Goal: Participate in discussion: Engage in conversation with other users on a specific topic

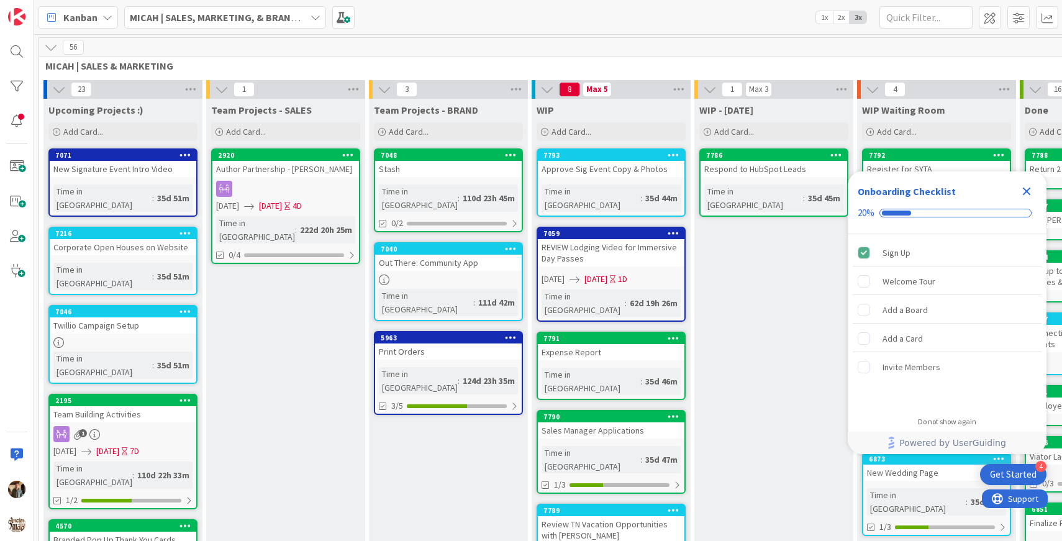
click at [1028, 192] on icon "Close Checklist" at bounding box center [1026, 191] width 15 height 15
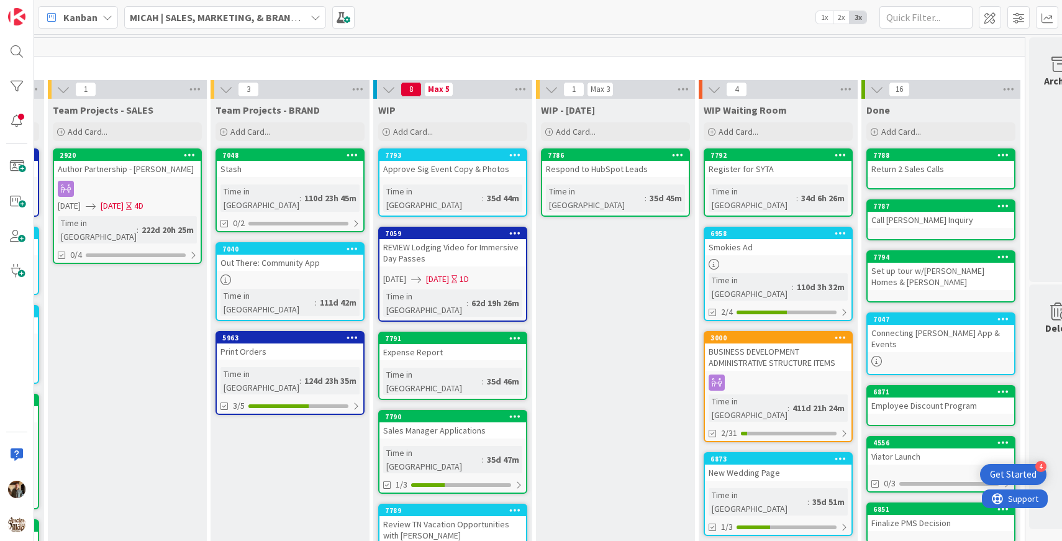
scroll to position [0, 192]
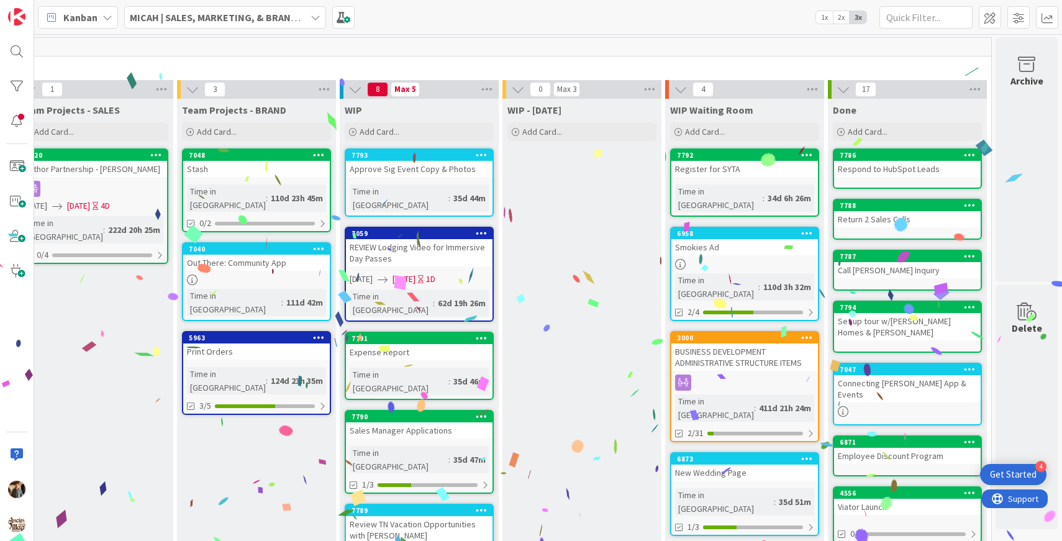
click at [809, 154] on icon at bounding box center [807, 154] width 12 height 9
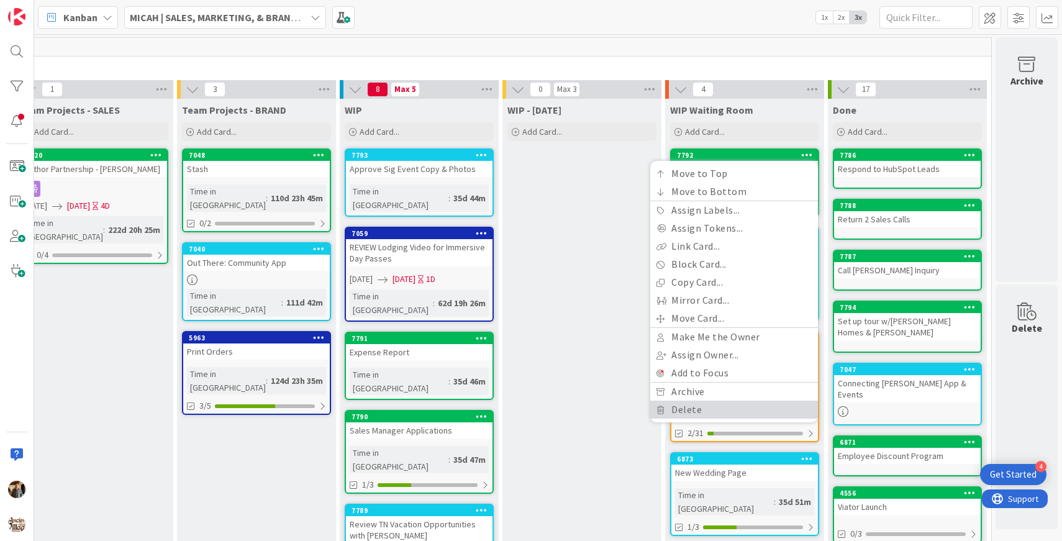
click at [710, 413] on link "Delete" at bounding box center [734, 409] width 168 height 18
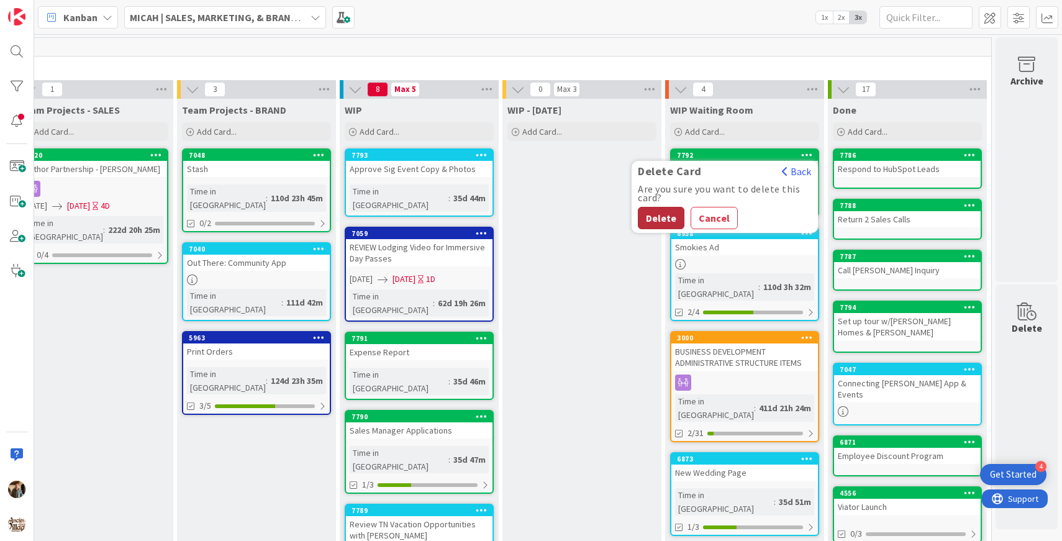
click at [671, 213] on button "Delete" at bounding box center [661, 218] width 47 height 22
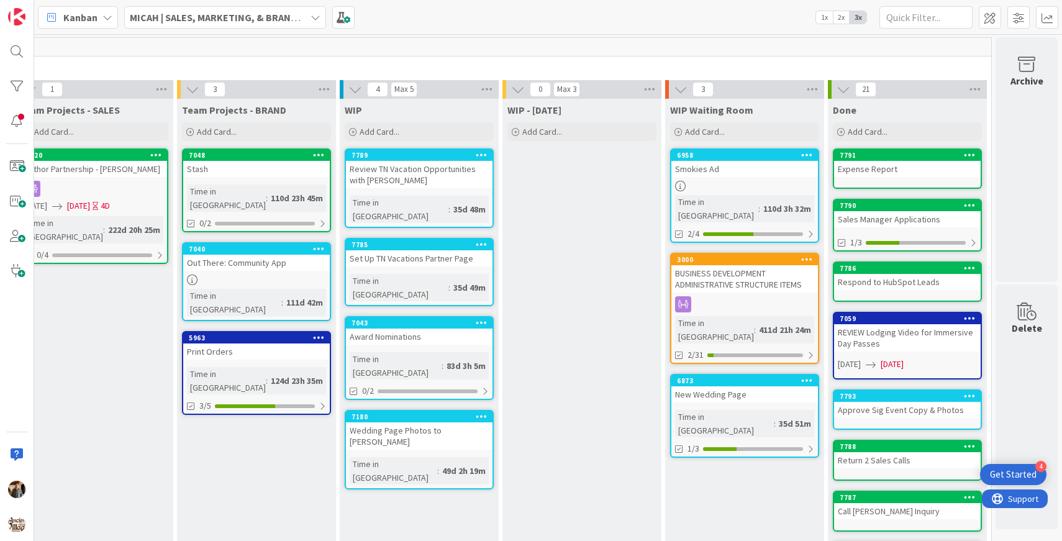
scroll to position [2, 192]
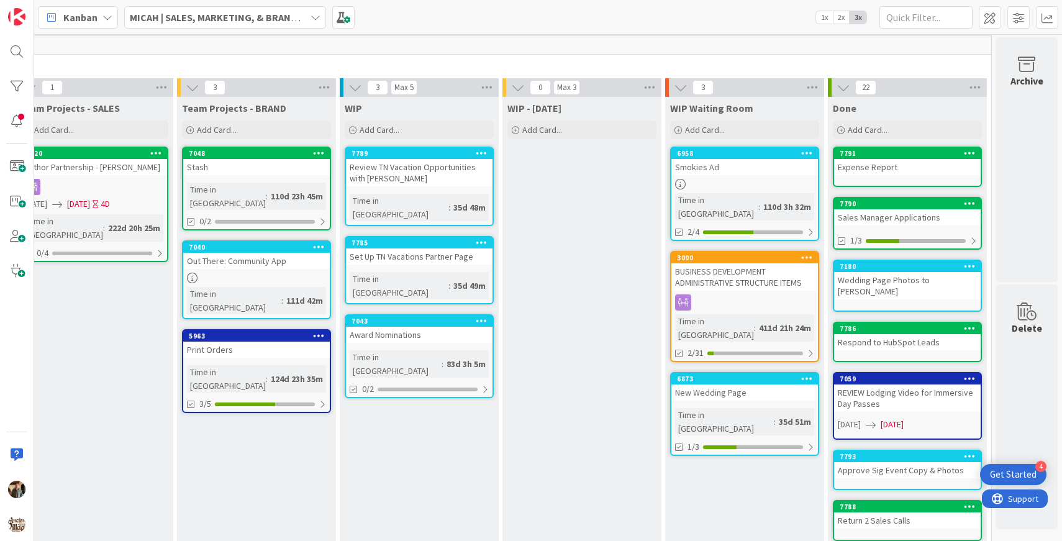
click at [263, 17] on b "MICAH | SALES, MARKETING, & BRAND STRATEGY" at bounding box center [237, 17] width 215 height 12
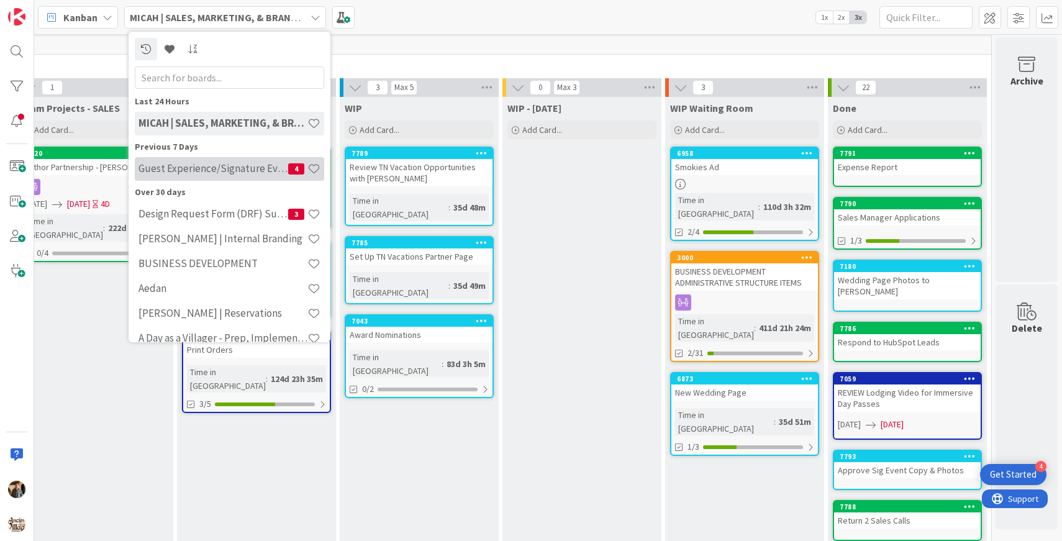
click at [236, 174] on h4 "Guest Experience/Signature Events" at bounding box center [213, 168] width 150 height 12
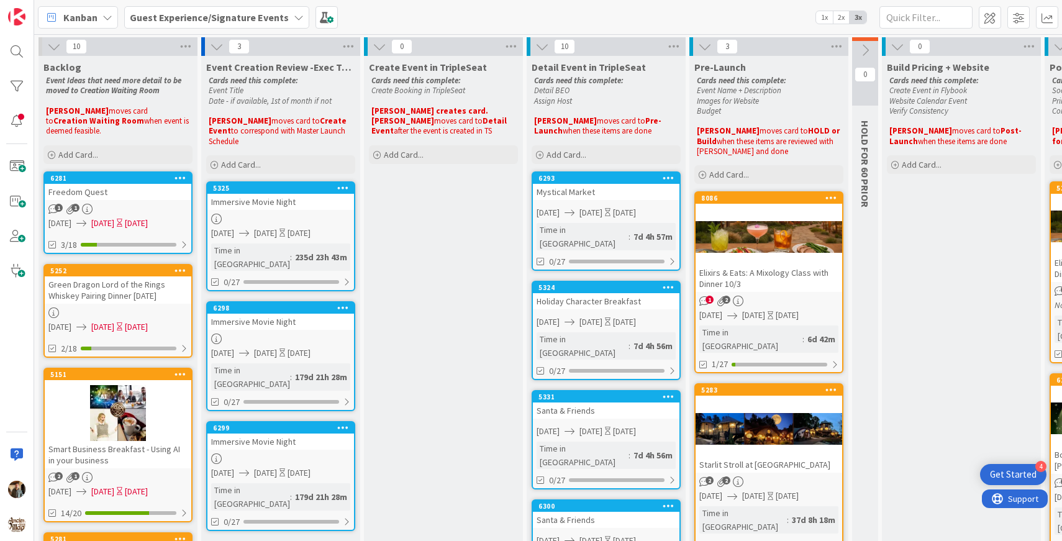
click at [764, 283] on div "Elixirs & Eats: A Mixology Class with Dinner 10/3" at bounding box center [768, 278] width 147 height 27
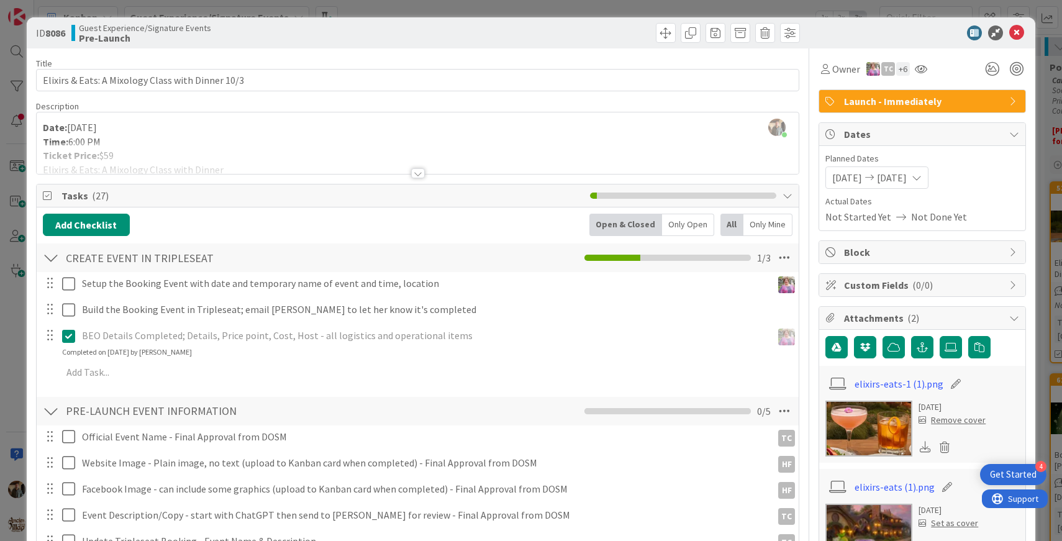
click at [422, 174] on div at bounding box center [418, 173] width 14 height 10
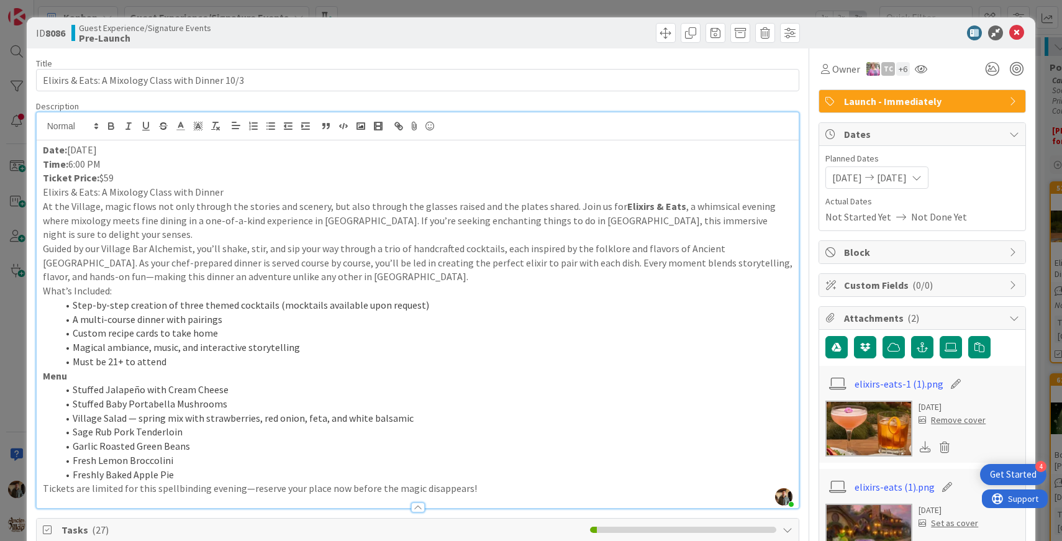
click at [853, 417] on img at bounding box center [868, 428] width 87 height 56
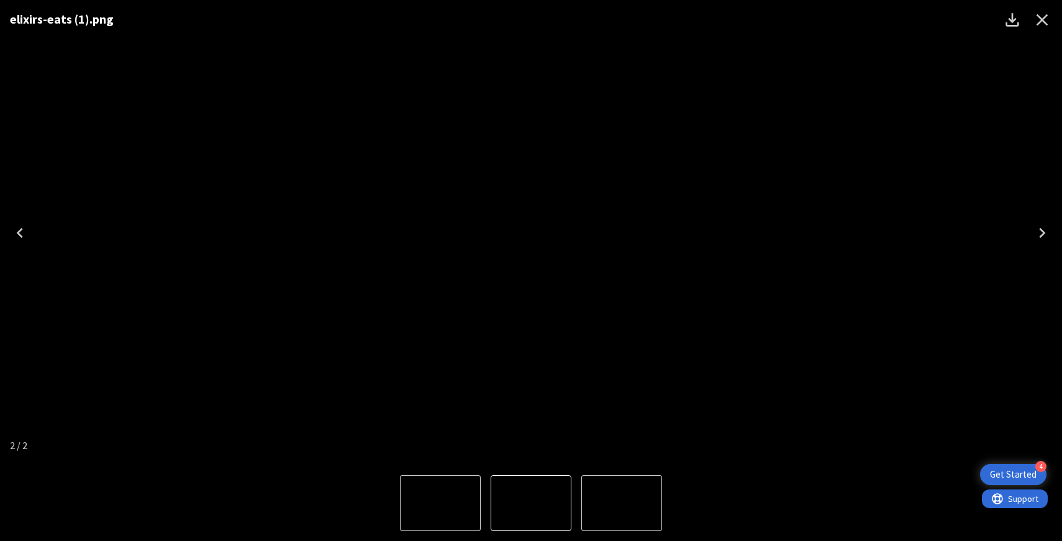
click at [1043, 21] on icon "Close" at bounding box center [1042, 20] width 12 height 12
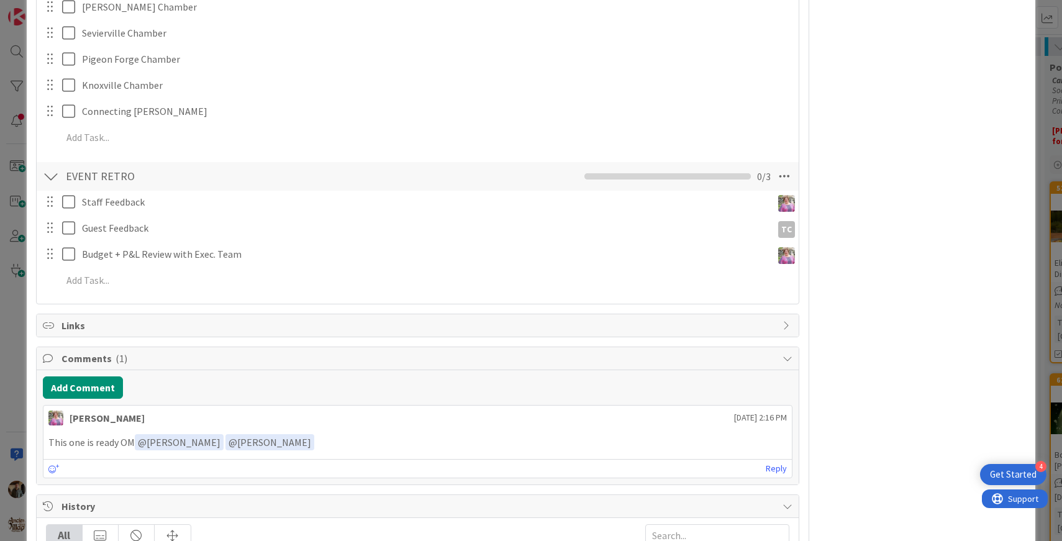
scroll to position [1650, 0]
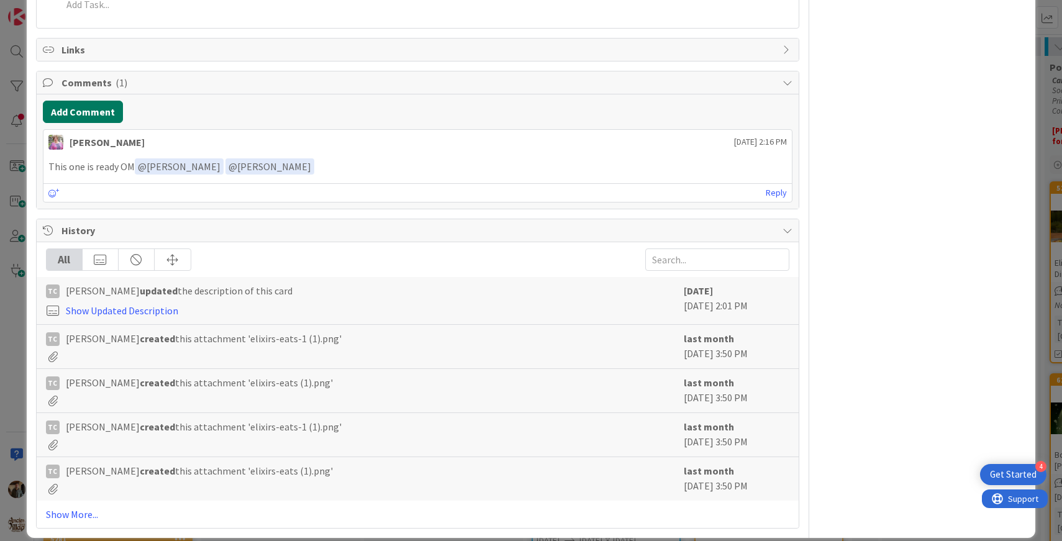
click at [101, 101] on button "Add Comment" at bounding box center [83, 112] width 80 height 22
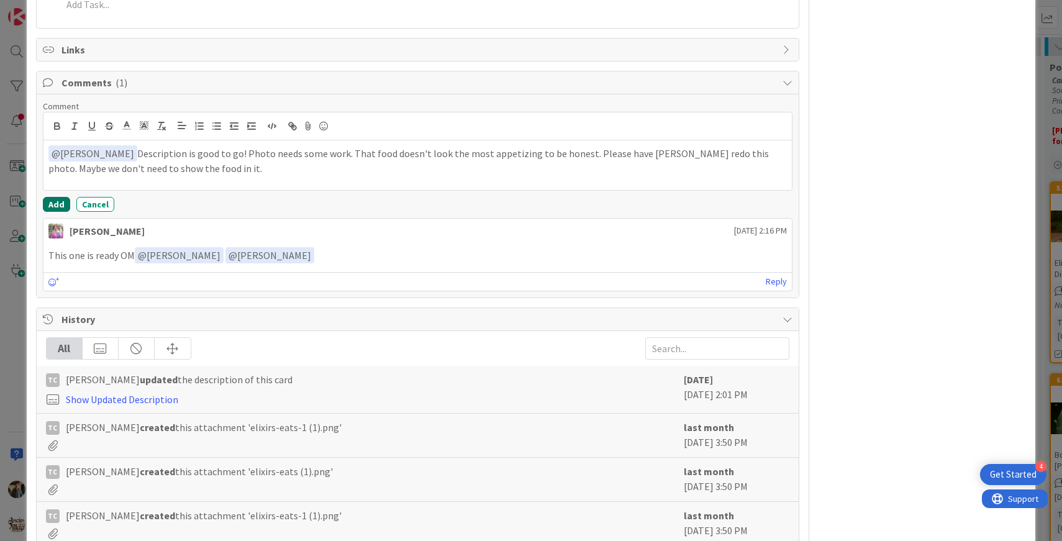
click at [59, 197] on button "Add" at bounding box center [56, 204] width 27 height 15
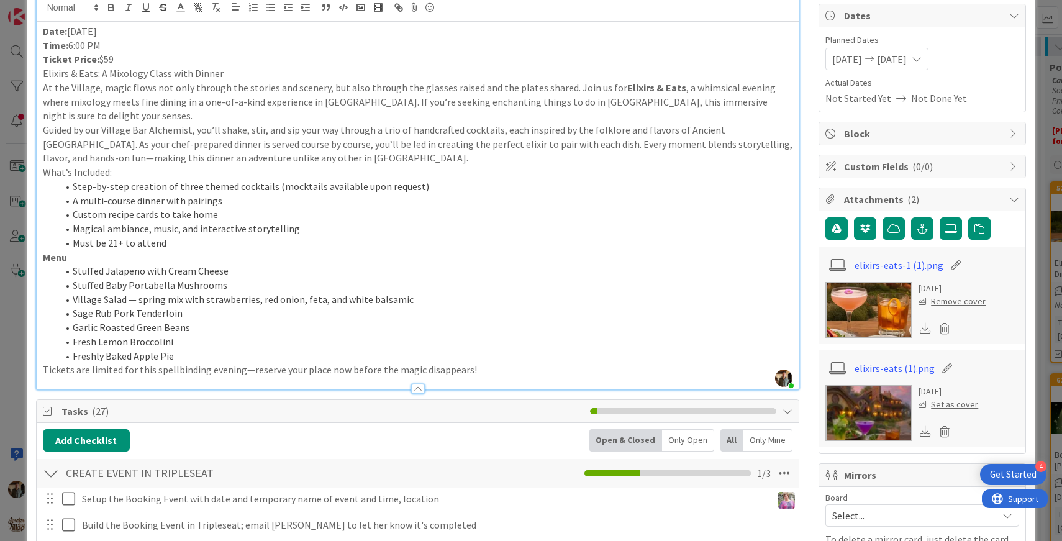
scroll to position [0, 0]
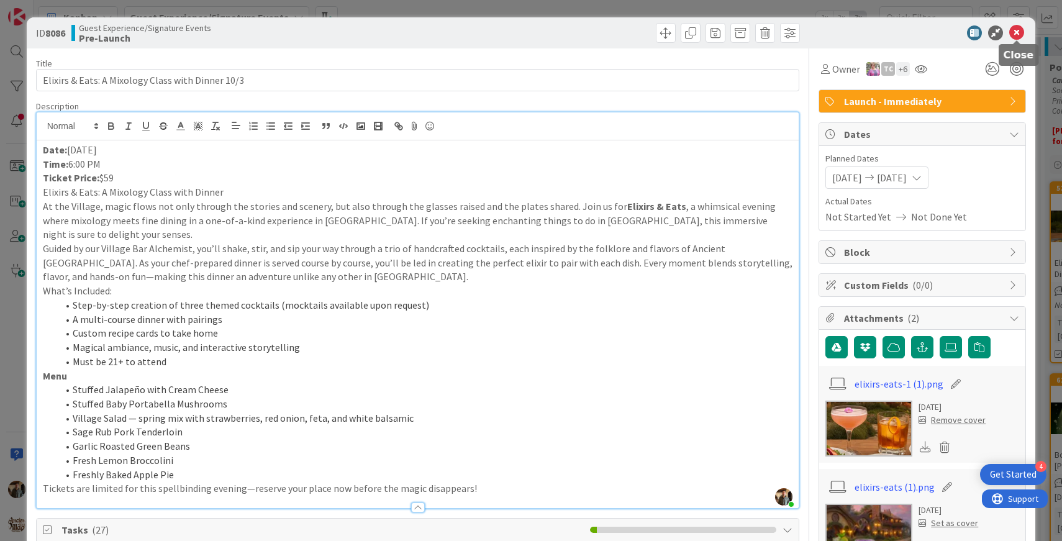
click at [1016, 35] on icon at bounding box center [1016, 32] width 15 height 15
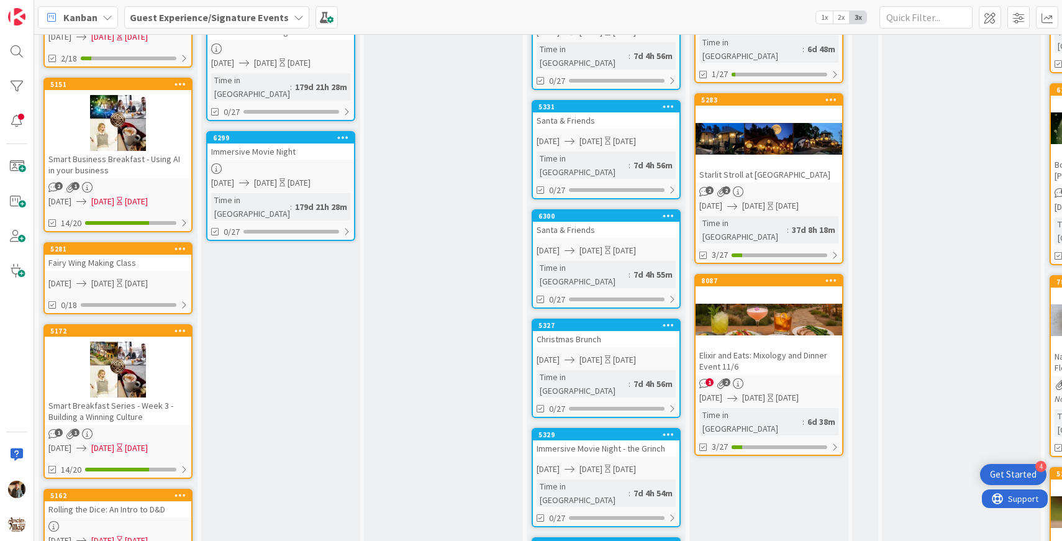
scroll to position [314, 0]
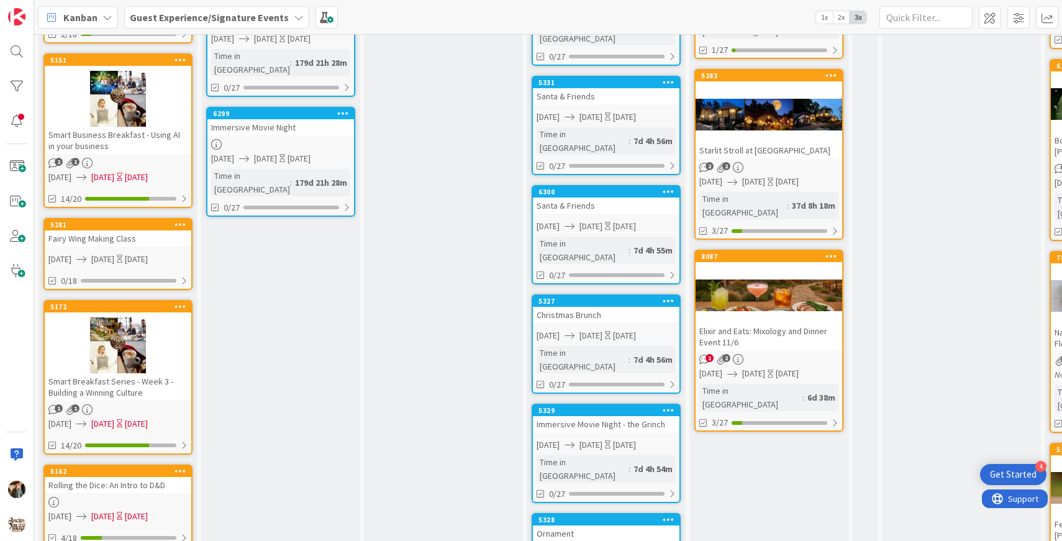
click at [774, 292] on div at bounding box center [768, 295] width 147 height 56
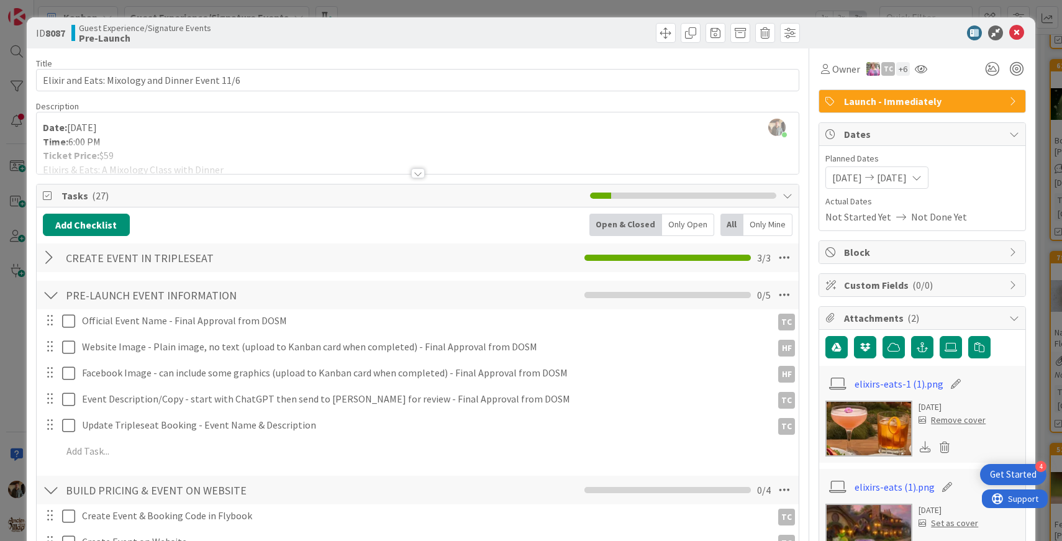
click at [420, 170] on div at bounding box center [418, 173] width 14 height 10
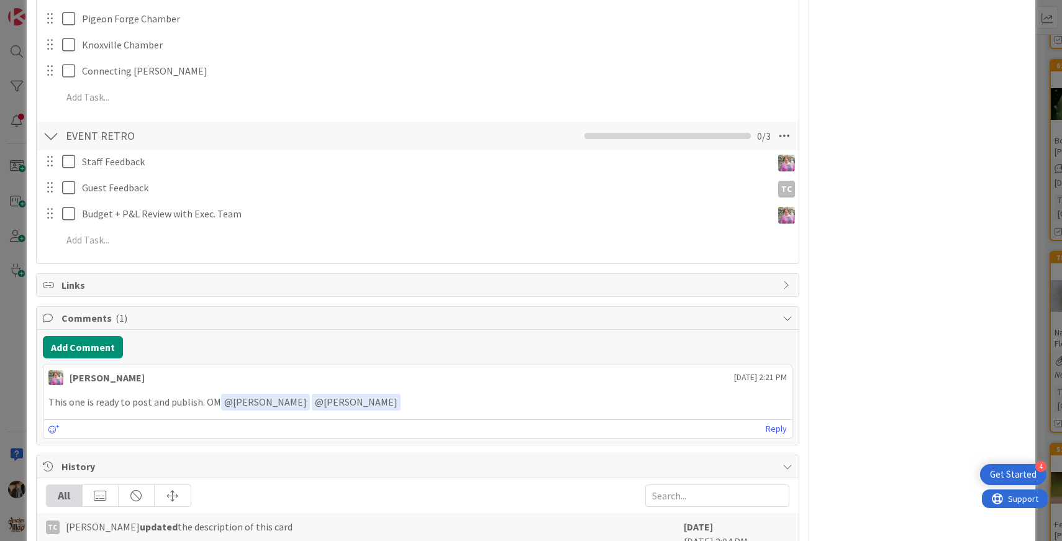
scroll to position [1311, 0]
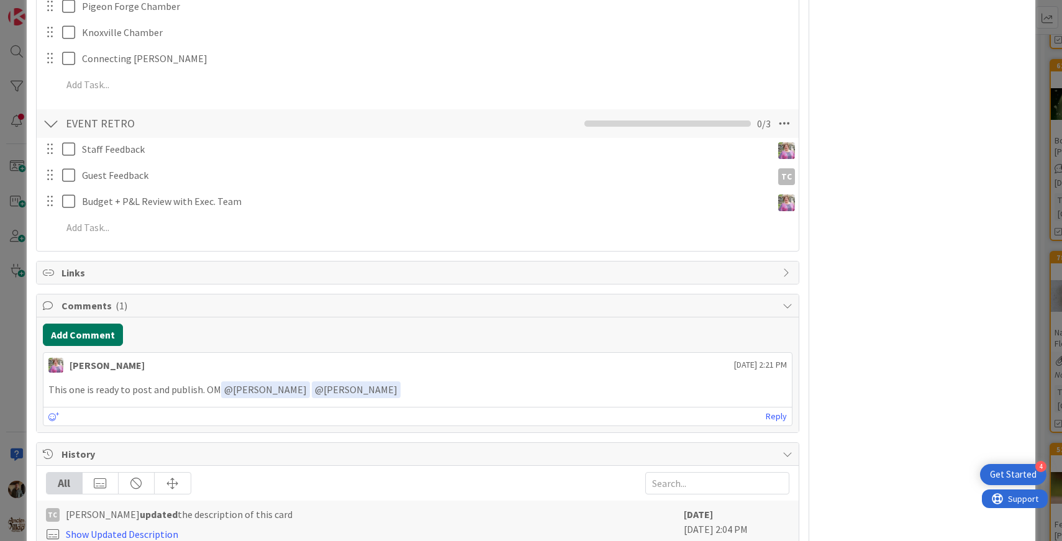
click at [76, 323] on button "Add Comment" at bounding box center [83, 334] width 80 height 22
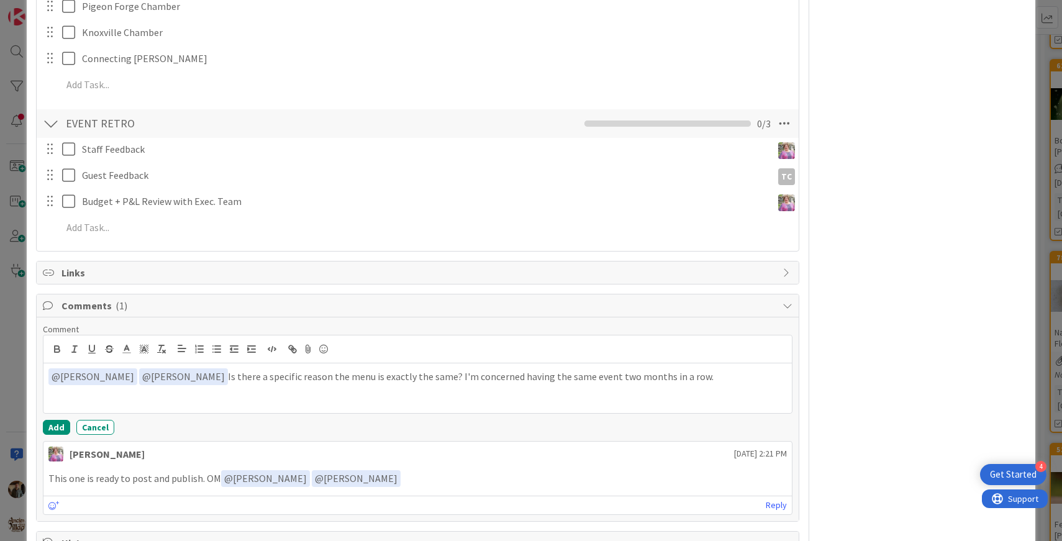
click at [438, 368] on p "﻿ @ [PERSON_NAME] ﻿ ﻿ @ [PERSON_NAME] ﻿ Is there a specific reason the menu is …" at bounding box center [417, 376] width 739 height 17
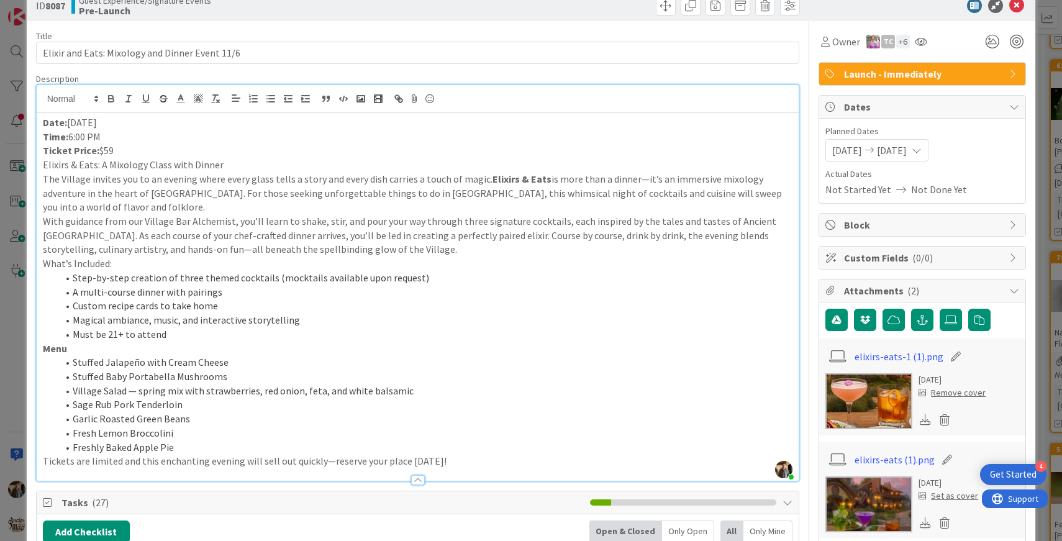
scroll to position [0, 0]
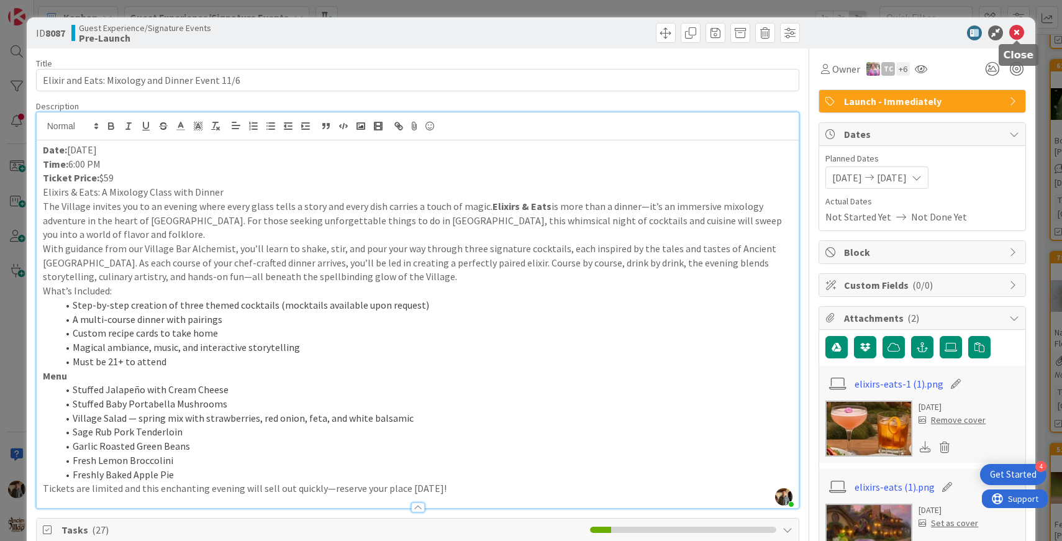
click at [1015, 33] on icon at bounding box center [1016, 32] width 15 height 15
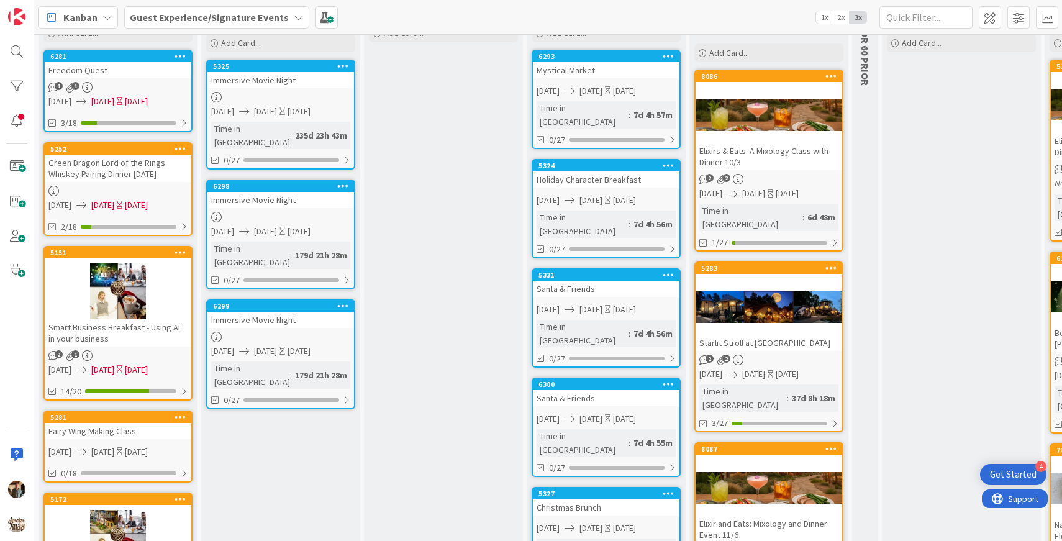
click at [779, 142] on div at bounding box center [768, 115] width 147 height 56
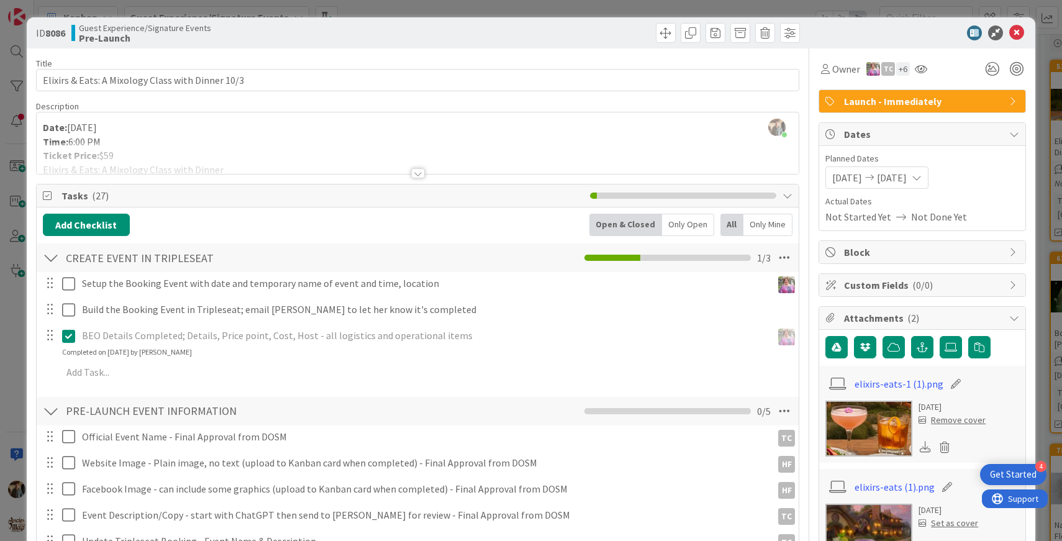
click at [420, 173] on div at bounding box center [418, 173] width 14 height 10
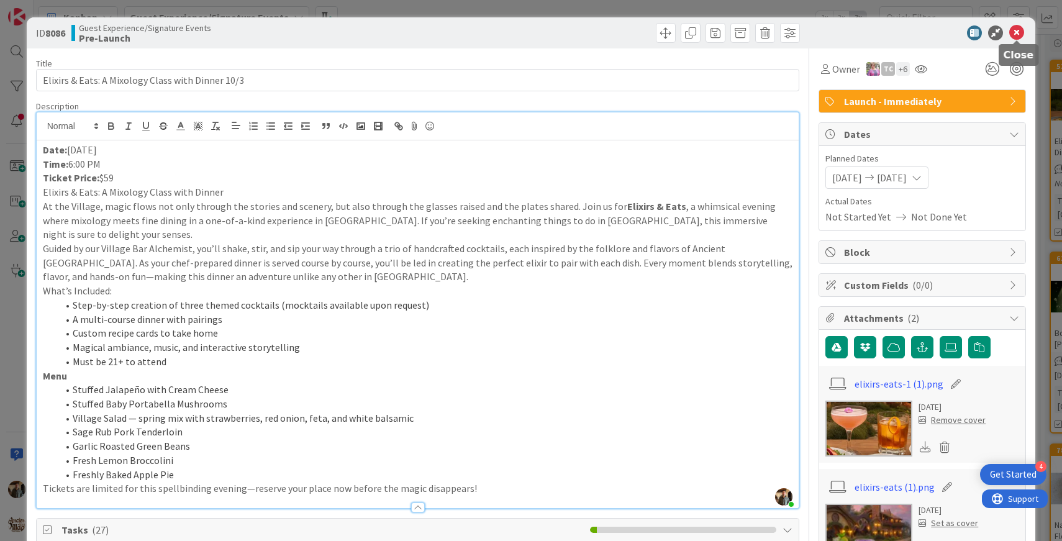
click at [1016, 32] on icon at bounding box center [1016, 32] width 15 height 15
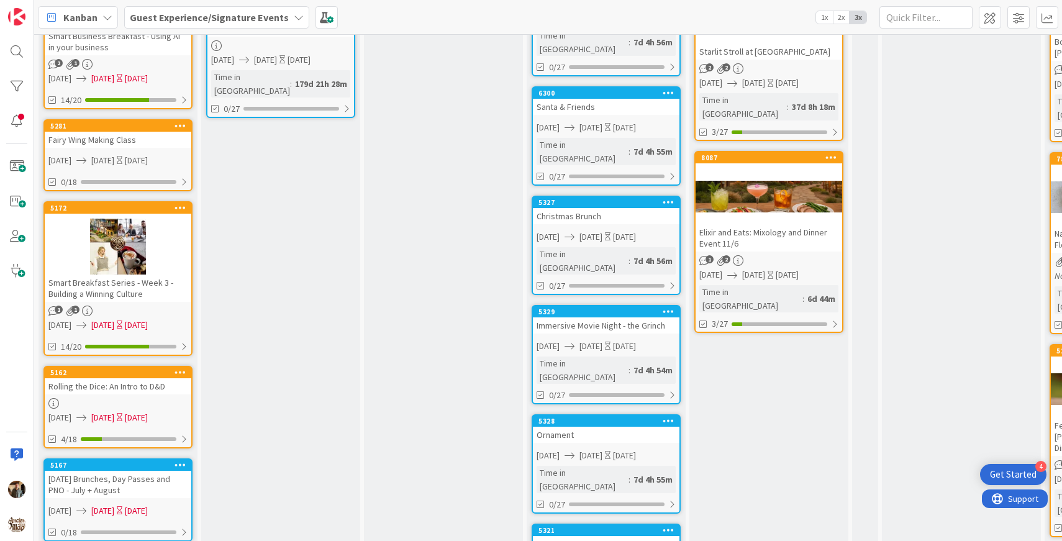
click at [784, 190] on div at bounding box center [768, 196] width 147 height 56
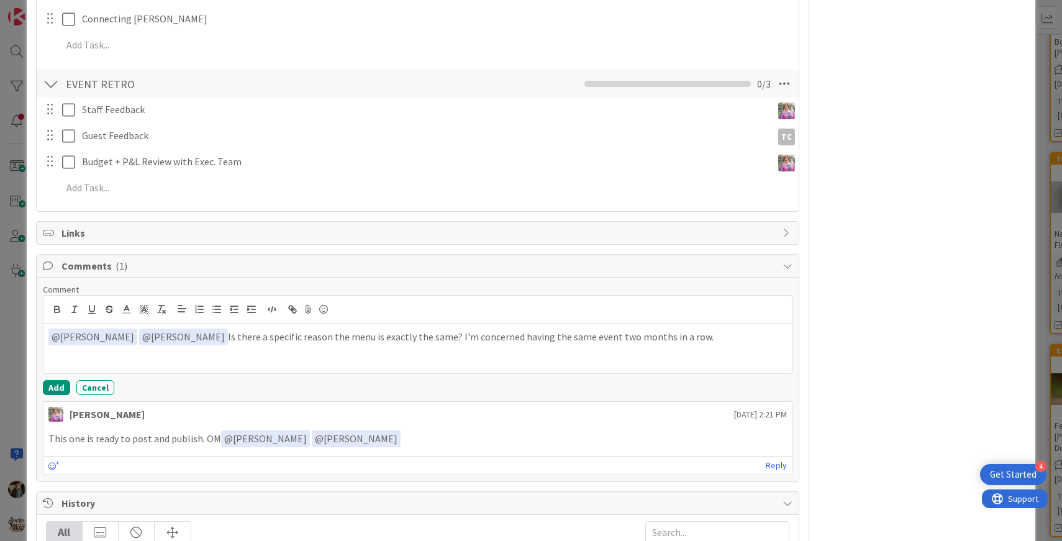
scroll to position [1180, 0]
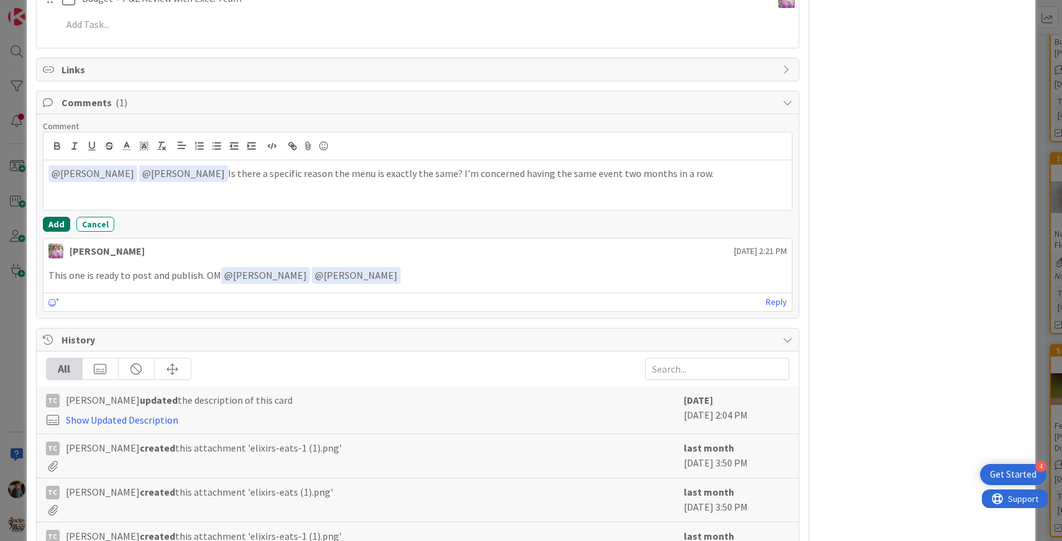
click at [58, 222] on button "Add" at bounding box center [56, 224] width 27 height 15
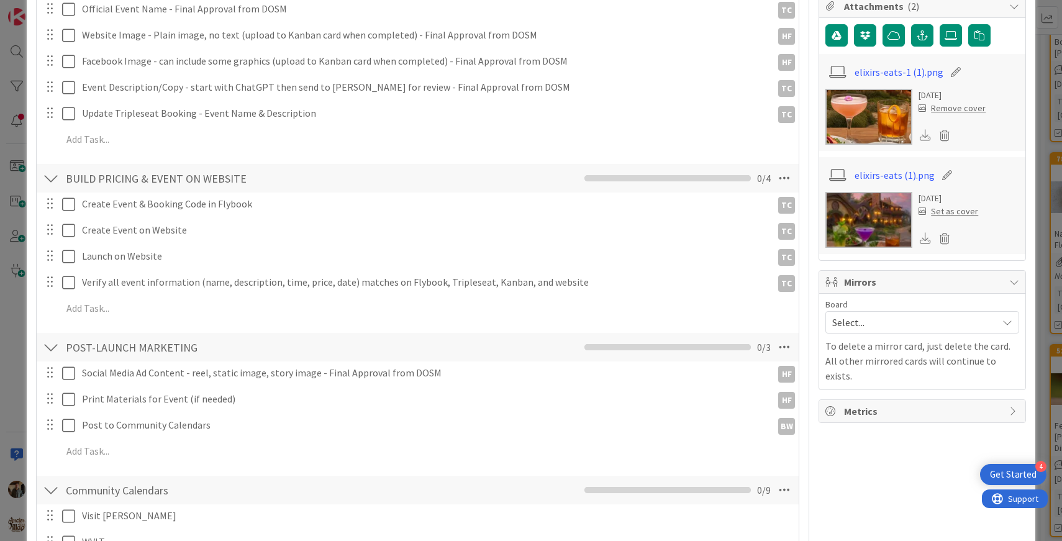
scroll to position [0, 0]
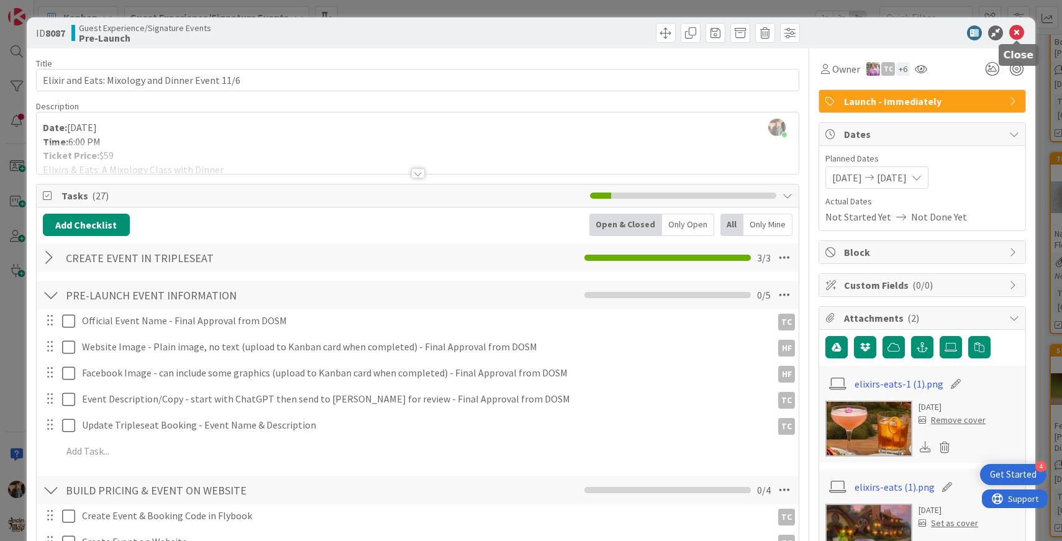
click at [1016, 33] on icon at bounding box center [1016, 32] width 15 height 15
